Goal: Task Accomplishment & Management: Manage account settings

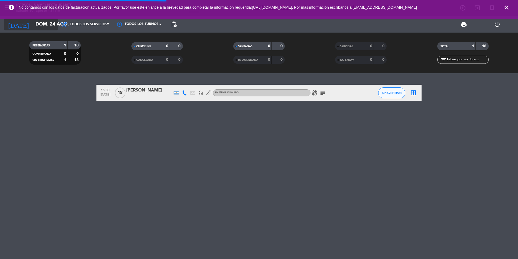
click at [47, 26] on input "dom. 24 ago." at bounding box center [64, 24] width 63 height 11
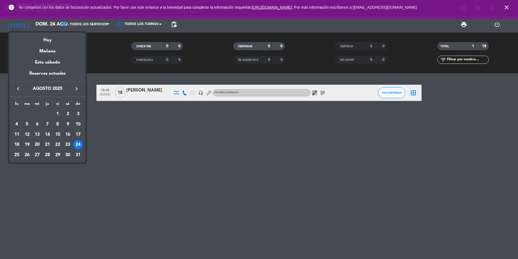
click at [251, 171] on div at bounding box center [259, 129] width 518 height 259
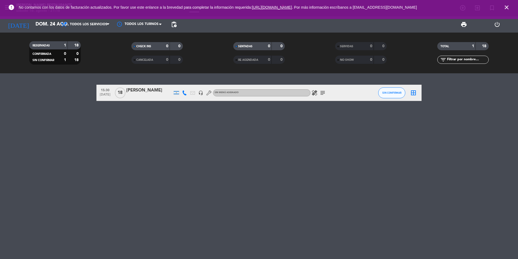
click at [322, 92] on icon "subject" at bounding box center [323, 92] width 7 height 7
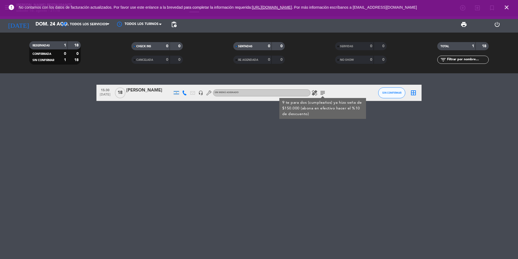
click at [322, 92] on icon "subject" at bounding box center [323, 92] width 7 height 7
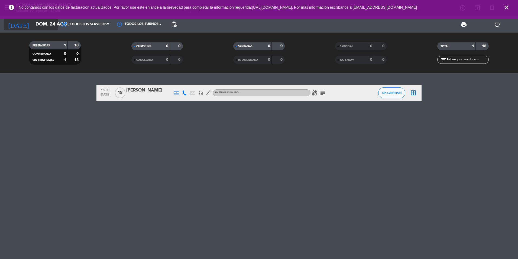
click at [33, 24] on input "dom. 24 ago." at bounding box center [64, 24] width 63 height 11
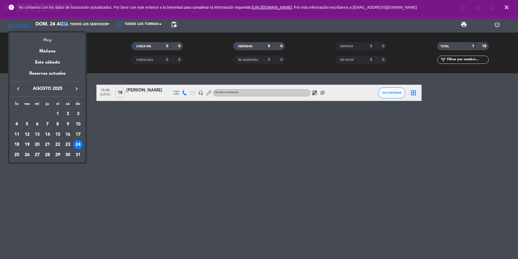
click at [46, 40] on div "Hoy" at bounding box center [47, 38] width 76 height 11
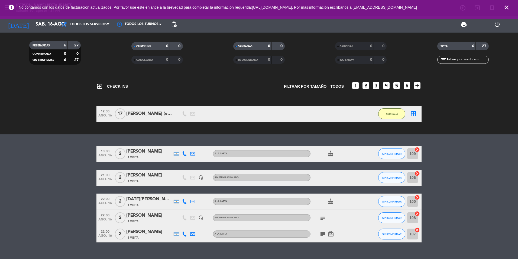
click at [331, 232] on icon "card_giftcard" at bounding box center [331, 233] width 7 height 7
click at [322, 220] on div "SOLO UN REGALO" at bounding box center [331, 223] width 41 height 9
click at [324, 220] on icon "subject" at bounding box center [323, 217] width 7 height 7
click at [325, 232] on div "MESA VENTANAL" at bounding box center [323, 227] width 39 height 9
click at [325, 232] on icon "subject" at bounding box center [323, 233] width 7 height 7
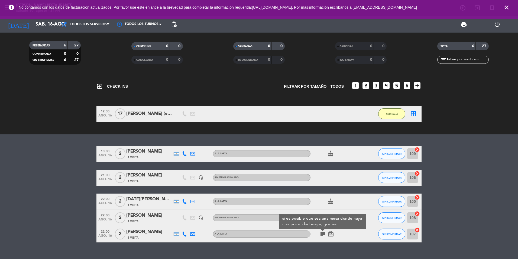
click at [336, 205] on div "cake" at bounding box center [335, 201] width 49 height 16
click at [330, 201] on icon "cake" at bounding box center [331, 201] width 7 height 7
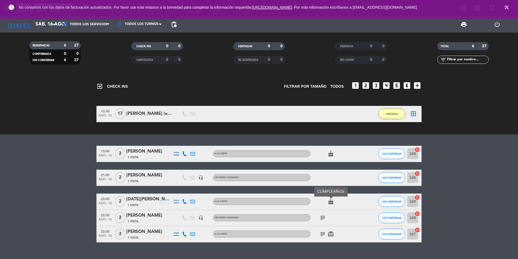
click at [336, 214] on div "subject" at bounding box center [335, 218] width 49 height 16
click at [323, 231] on icon "subject" at bounding box center [323, 233] width 7 height 7
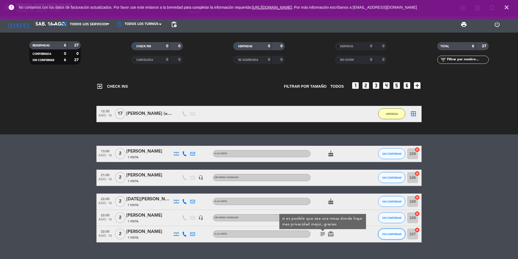
click at [399, 231] on button "SIN CONFIRMAR" at bounding box center [392, 233] width 27 height 11
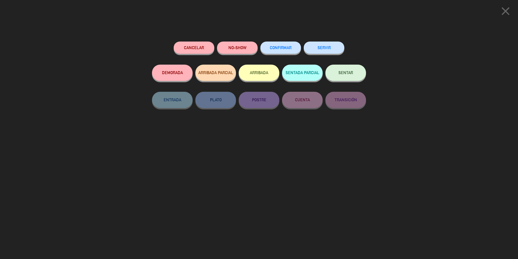
click at [257, 68] on button "ARRIBADA" at bounding box center [259, 73] width 41 height 16
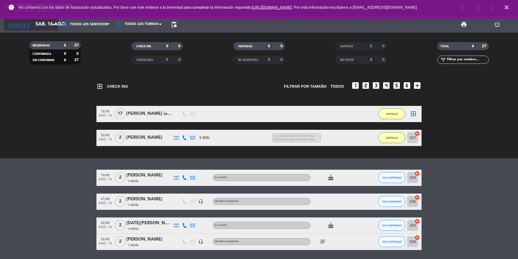
click at [52, 25] on icon "arrow_drop_down" at bounding box center [53, 24] width 7 height 7
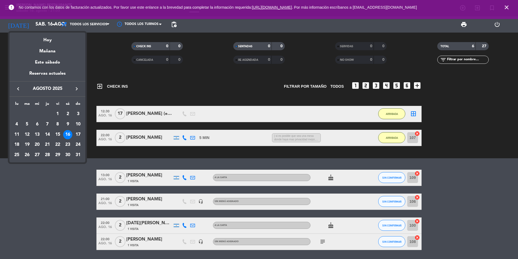
click at [19, 143] on div "18" at bounding box center [16, 144] width 9 height 9
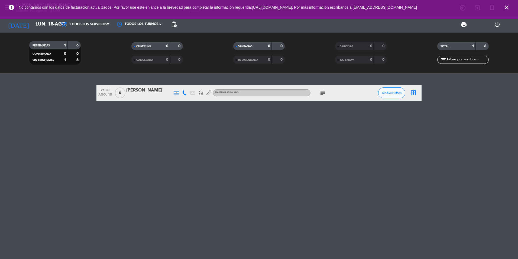
drag, startPoint x: 318, startPoint y: 95, endPoint x: 320, endPoint y: 95, distance: 2.7
click at [318, 95] on div "subject" at bounding box center [335, 93] width 49 height 16
click at [321, 95] on icon "subject" at bounding box center [323, 92] width 7 height 7
click at [262, 135] on div "21:00 [DATE] 6 [PERSON_NAME] headset_mic Sin menú asignado subject MESA 24 CUMP…" at bounding box center [259, 165] width 518 height 185
click at [46, 24] on input "lun. 18 ago." at bounding box center [64, 24] width 63 height 11
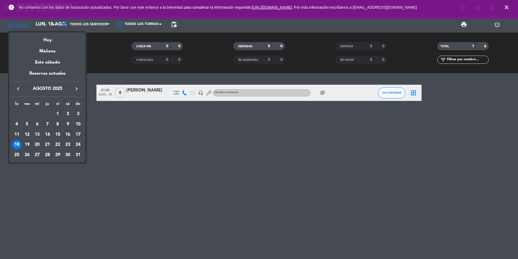
click at [29, 145] on div "19" at bounding box center [27, 144] width 9 height 9
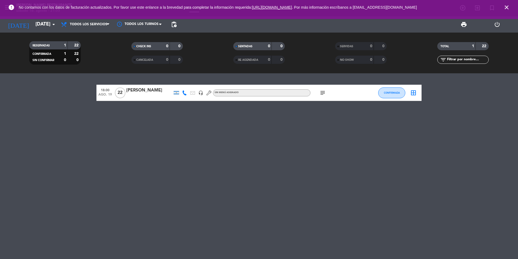
click at [322, 94] on icon "subject" at bounding box center [323, 92] width 7 height 7
click at [320, 118] on div "18:00 [DATE] [PERSON_NAME] headset_mic Sin menú asignado subject Ya realizó una…" at bounding box center [259, 165] width 518 height 185
click at [319, 97] on div "subject" at bounding box center [335, 93] width 49 height 16
click at [323, 97] on div "subject" at bounding box center [335, 93] width 49 height 16
click at [320, 92] on icon "subject" at bounding box center [323, 92] width 7 height 7
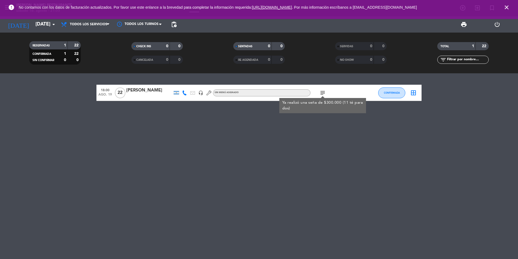
click at [320, 92] on icon "subject" at bounding box center [323, 92] width 7 height 7
click at [229, 163] on div "18:00 [DATE] [PERSON_NAME] headset_mic Sin menú asignado subject CONFIRMADA bor…" at bounding box center [259, 165] width 518 height 185
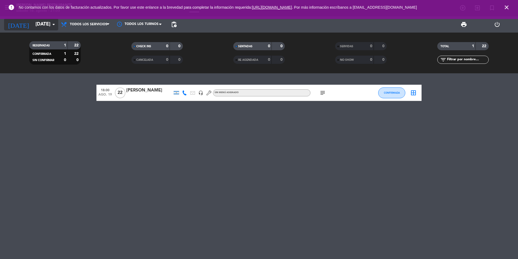
click at [34, 22] on input "[DATE]" at bounding box center [64, 24] width 63 height 11
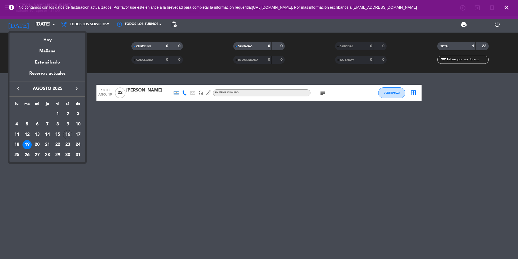
click at [17, 143] on div "18" at bounding box center [16, 144] width 9 height 9
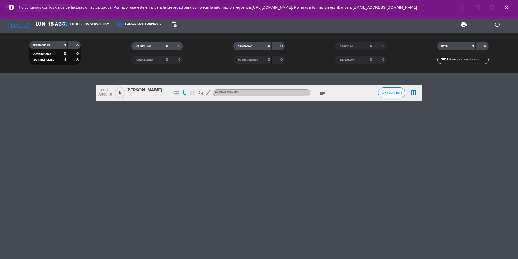
click at [373, 122] on div "21:00 [DATE] 6 [PERSON_NAME] headset_mic Sin menú asignado subject SIN CONFIRMA…" at bounding box center [259, 165] width 518 height 185
click at [51, 25] on icon "arrow_drop_down" at bounding box center [53, 24] width 7 height 7
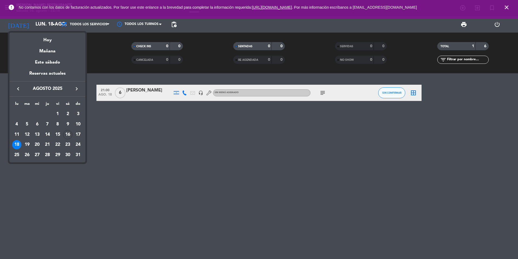
click at [206, 184] on div at bounding box center [259, 129] width 518 height 259
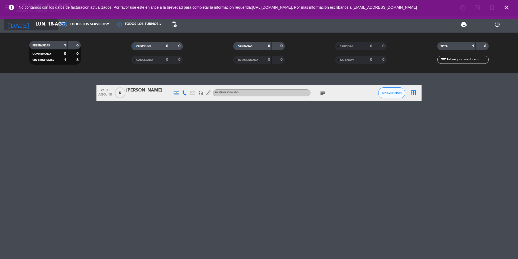
click at [34, 27] on input "lun. 18 ago." at bounding box center [64, 24] width 63 height 11
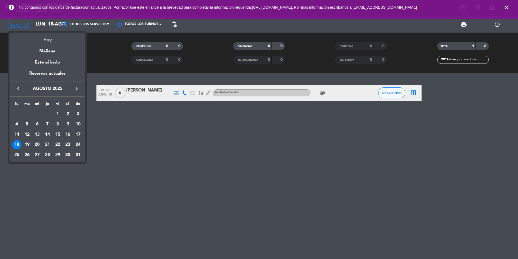
click at [50, 42] on div "Hoy" at bounding box center [47, 38] width 76 height 11
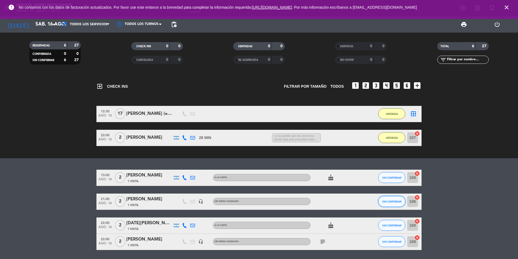
click at [392, 203] on button "SIN CONFIRMAR" at bounding box center [392, 201] width 27 height 11
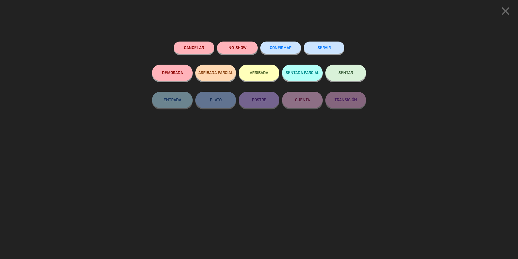
click at [203, 47] on button "Cancelar" at bounding box center [194, 47] width 41 height 12
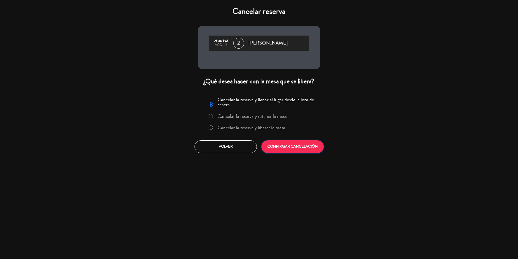
click at [294, 142] on button "CONFIRMAR CANCELACIÓN" at bounding box center [293, 146] width 62 height 13
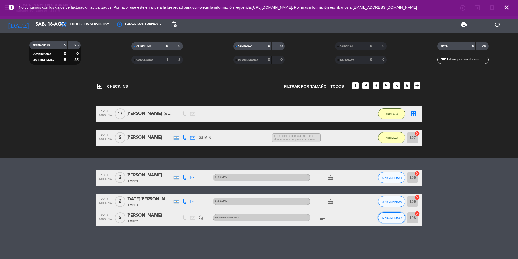
click at [383, 218] on span "SIN CONFIRMAR" at bounding box center [392, 217] width 19 height 3
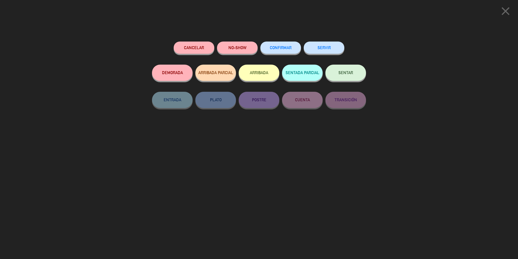
click at [415, 115] on div "close Cancelar NO-SHOW CONFIRMAR SERVIR DEMORADA ARRIBADA PARCIAL ARRIBADA SENT…" at bounding box center [259, 129] width 518 height 259
click at [503, 14] on icon "close" at bounding box center [506, 11] width 14 height 14
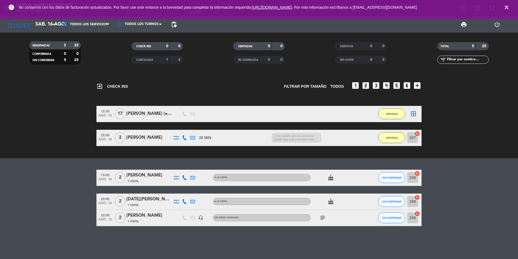
click at [325, 217] on icon "subject" at bounding box center [323, 217] width 7 height 7
click at [388, 220] on button "SIN CONFIRMAR" at bounding box center [392, 217] width 27 height 11
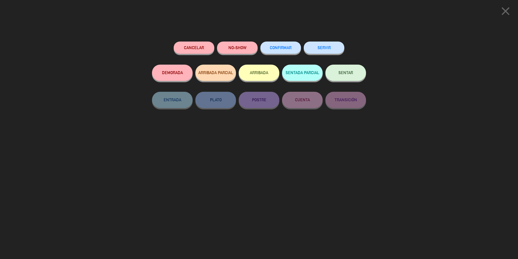
click at [187, 44] on button "Cancelar" at bounding box center [194, 47] width 41 height 12
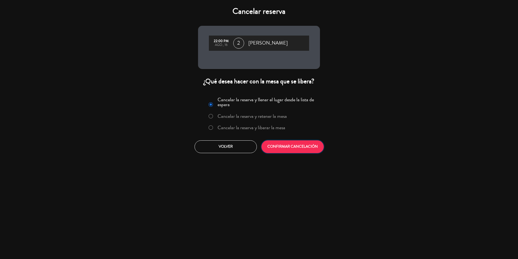
click at [314, 147] on button "CONFIRMAR CANCELACIÓN" at bounding box center [293, 146] width 62 height 13
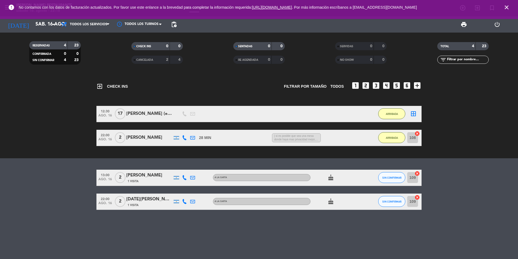
click at [334, 199] on span "cake" at bounding box center [331, 201] width 8 height 7
click at [334, 200] on icon "cake" at bounding box center [331, 201] width 7 height 7
click at [348, 238] on div "exit_to_app CHECK INS Filtrar por tamaño TODOS looks_one looks_two looks_3 look…" at bounding box center [259, 165] width 518 height 185
click at [44, 19] on input "sáb. 16 ago." at bounding box center [64, 24] width 63 height 11
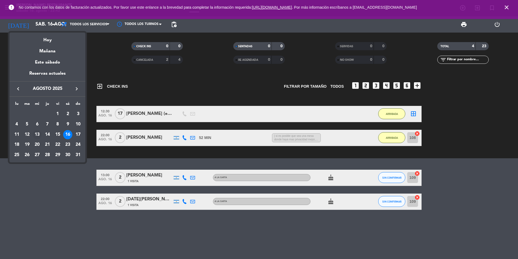
click at [40, 133] on div "13" at bounding box center [37, 134] width 9 height 9
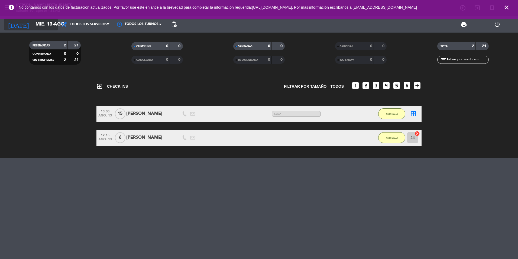
click at [45, 29] on input "mié. 13 ago." at bounding box center [64, 24] width 63 height 11
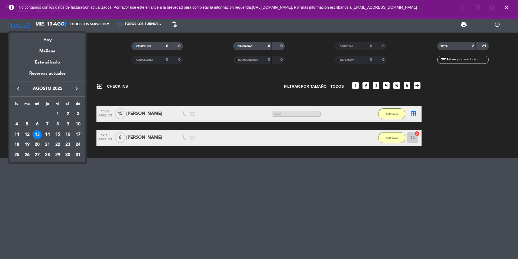
click at [27, 134] on div "12" at bounding box center [27, 134] width 9 height 9
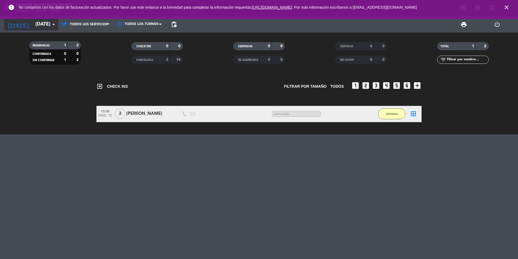
click at [38, 24] on input "[DATE]" at bounding box center [64, 24] width 63 height 11
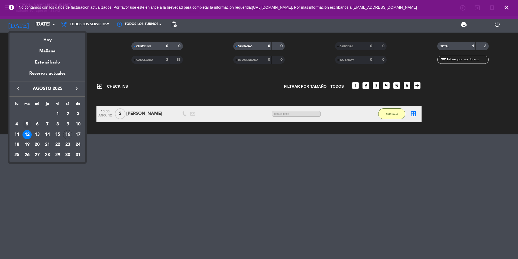
click at [26, 126] on div "5" at bounding box center [27, 124] width 9 height 9
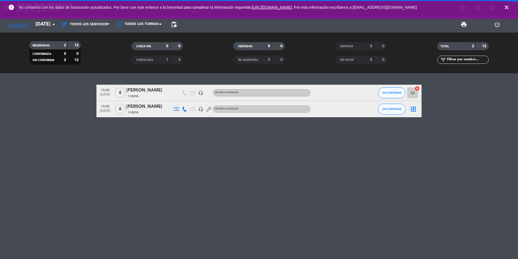
click at [35, 31] on div "[DATE] [DATE] arrow_drop_down" at bounding box center [31, 24] width 54 height 16
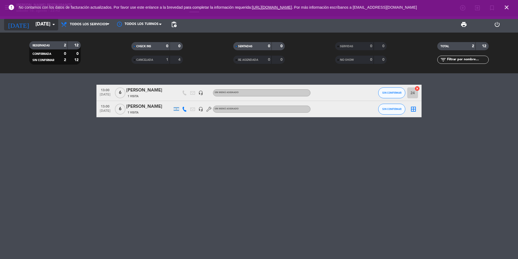
click at [36, 27] on input "[DATE]" at bounding box center [64, 24] width 63 height 11
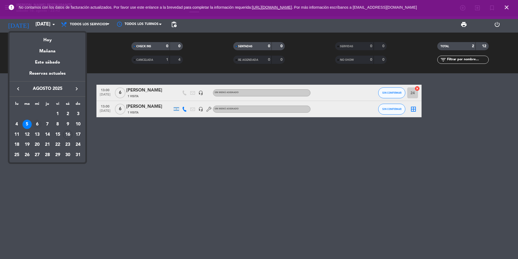
click at [40, 124] on div "6" at bounding box center [37, 124] width 9 height 9
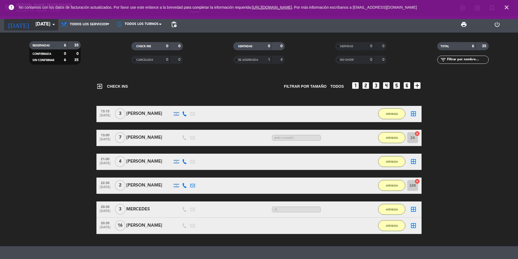
click at [37, 25] on input "[DATE]" at bounding box center [64, 24] width 63 height 11
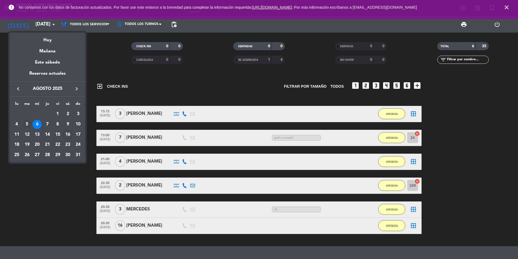
click at [26, 124] on div "5" at bounding box center [27, 124] width 9 height 9
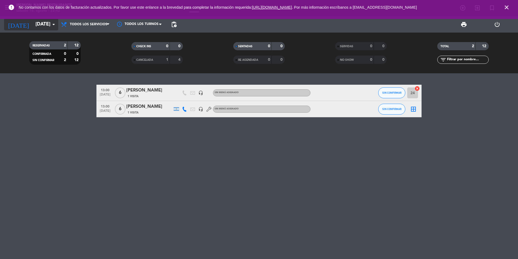
click at [52, 24] on icon "arrow_drop_down" at bounding box center [53, 24] width 7 height 7
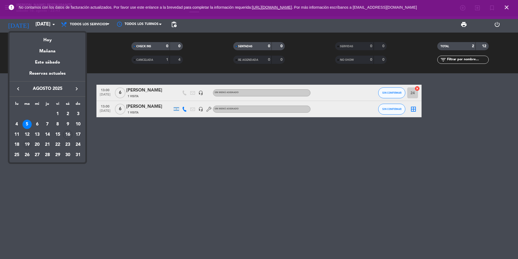
click at [30, 142] on div "19" at bounding box center [27, 144] width 9 height 9
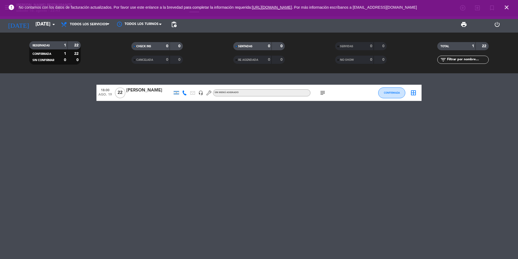
click at [322, 94] on icon "subject" at bounding box center [323, 92] width 7 height 7
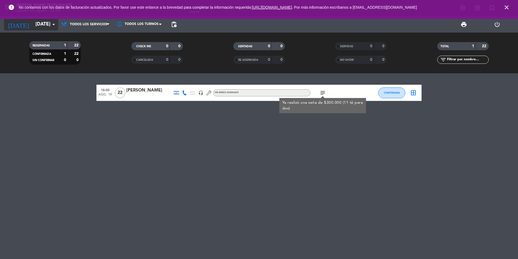
click at [47, 30] on div "[DATE] [DATE] arrow_drop_down" at bounding box center [31, 24] width 54 height 12
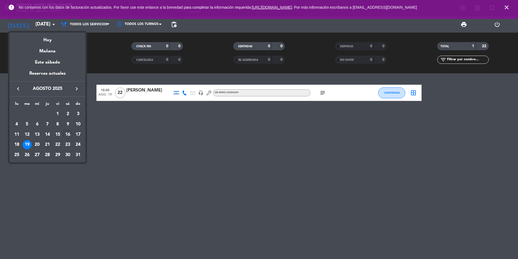
click at [49, 143] on div "21" at bounding box center [47, 144] width 9 height 9
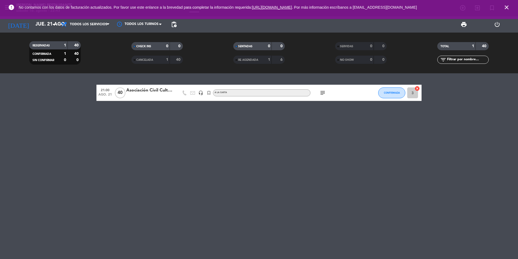
click at [326, 92] on span "subject" at bounding box center [323, 92] width 8 height 7
click at [323, 92] on icon "subject" at bounding box center [323, 92] width 7 height 7
click at [324, 92] on icon "subject" at bounding box center [323, 92] width 7 height 7
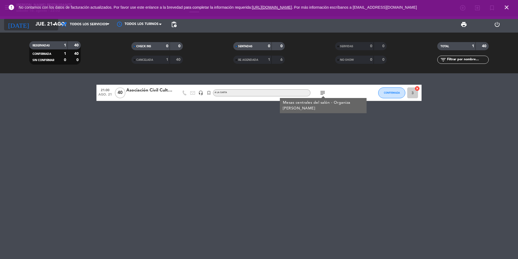
click at [42, 28] on input "jue. 21 ago." at bounding box center [64, 24] width 63 height 11
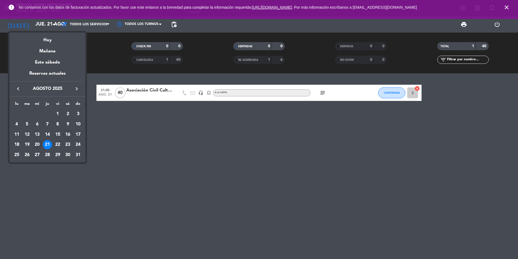
click at [39, 143] on div "20" at bounding box center [37, 144] width 9 height 9
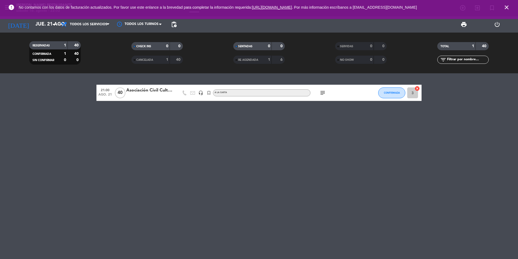
type input "mié. 20 ago."
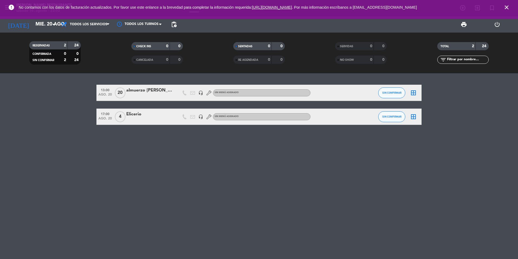
click at [159, 94] on div "almuerzo [PERSON_NAME] en el roca" at bounding box center [149, 90] width 46 height 7
